Goal: Entertainment & Leisure: Consume media (video, audio)

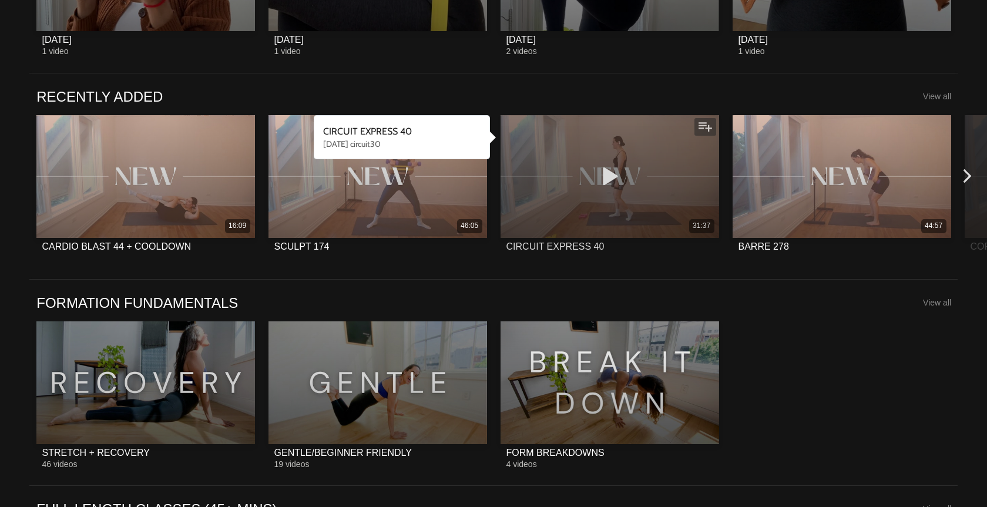
scroll to position [749, 0]
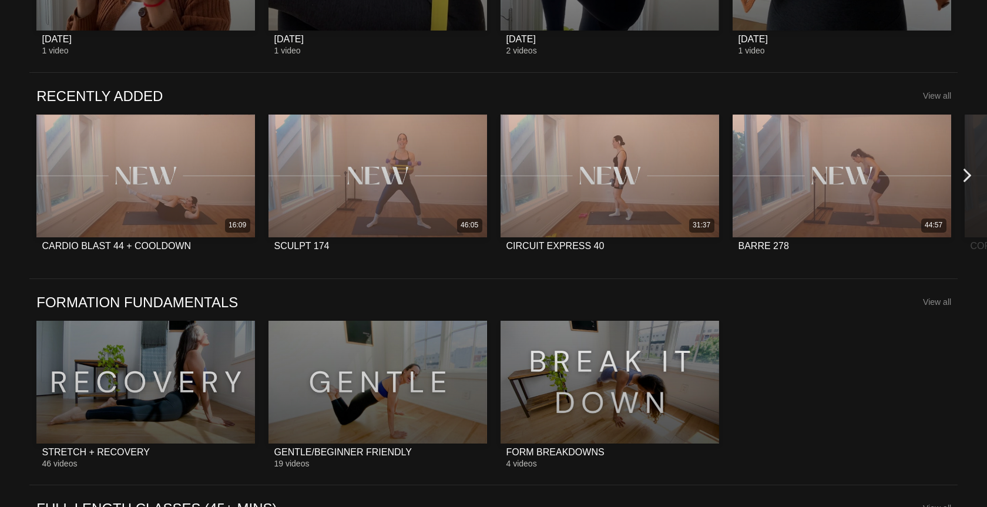
click at [963, 178] on icon at bounding box center [967, 175] width 15 height 15
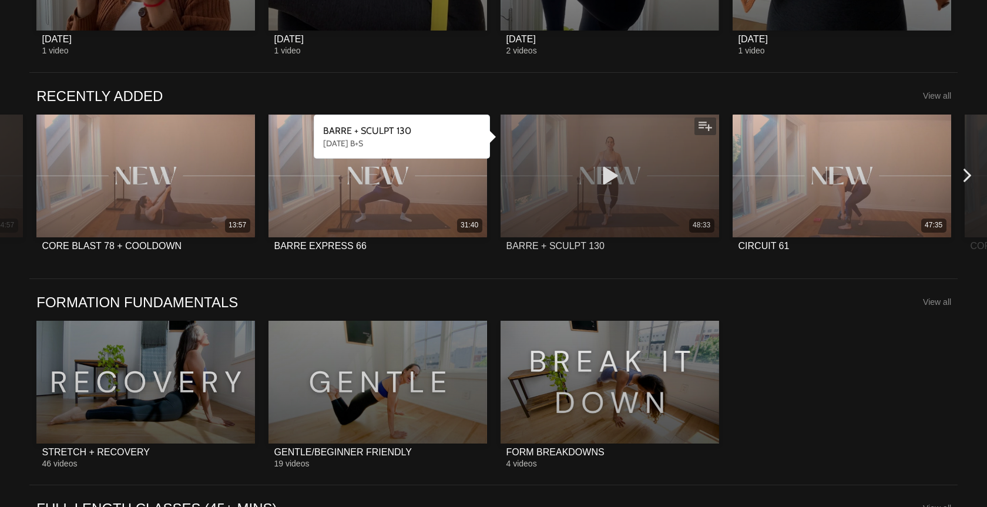
click at [579, 200] on div "48:33" at bounding box center [610, 176] width 218 height 123
